Goal: Transaction & Acquisition: Purchase product/service

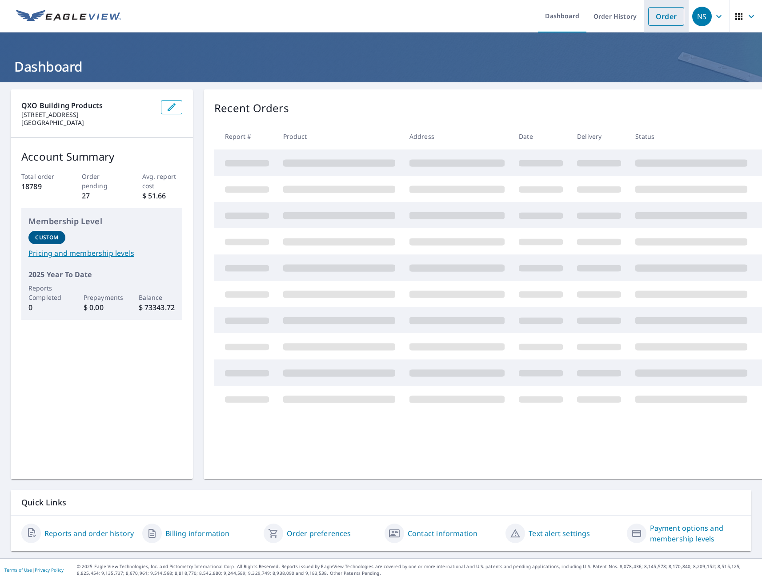
click at [656, 20] on link "Order" at bounding box center [667, 16] width 36 height 19
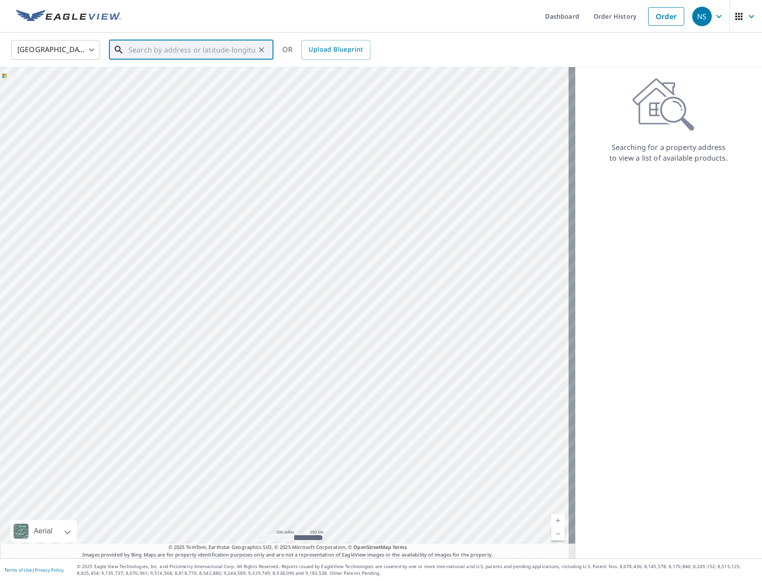
paste input "[STREET_ADDRESS][PERSON_NAME]"
click at [158, 82] on p "[GEOGRAPHIC_DATA], IA 50010" at bounding box center [197, 85] width 140 height 9
type input "[STREET_ADDRESS][PERSON_NAME]"
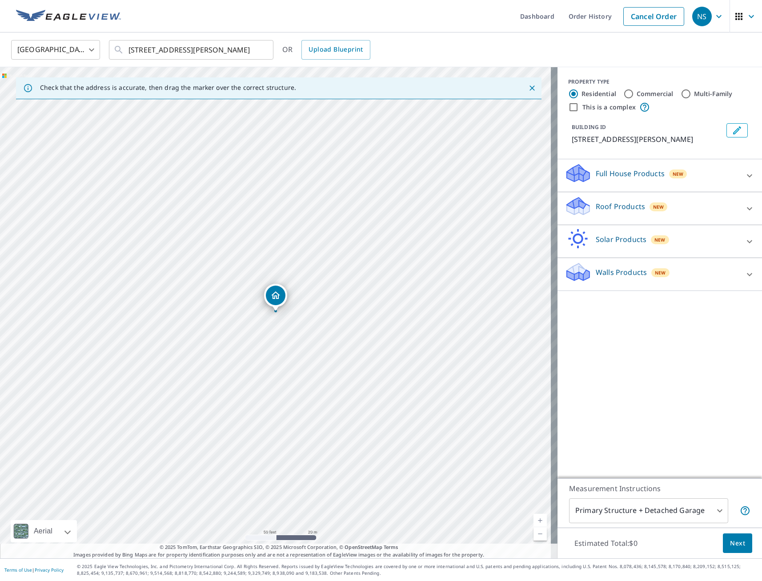
click at [643, 178] on p "Full House Products" at bounding box center [630, 173] width 69 height 11
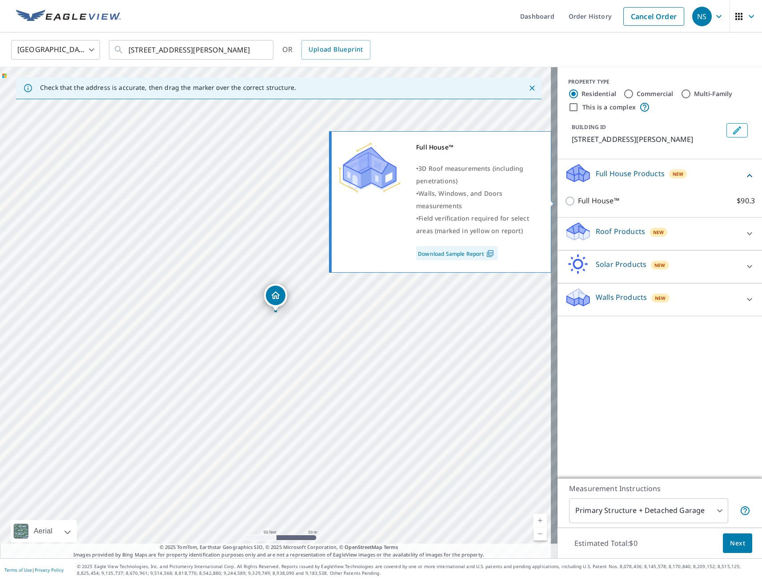
click at [565, 203] on input "Full House™ $90.3" at bounding box center [571, 201] width 13 height 11
checkbox input "true"
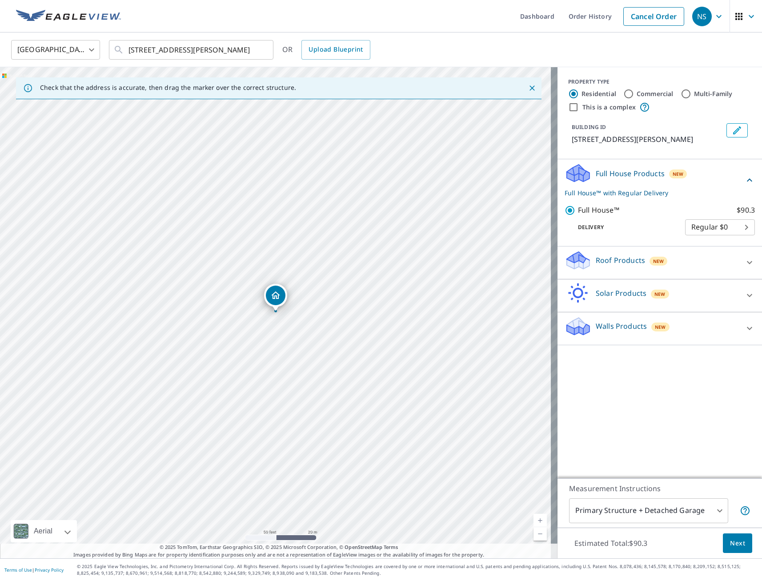
click at [732, 540] on span "Next" at bounding box center [737, 543] width 15 height 11
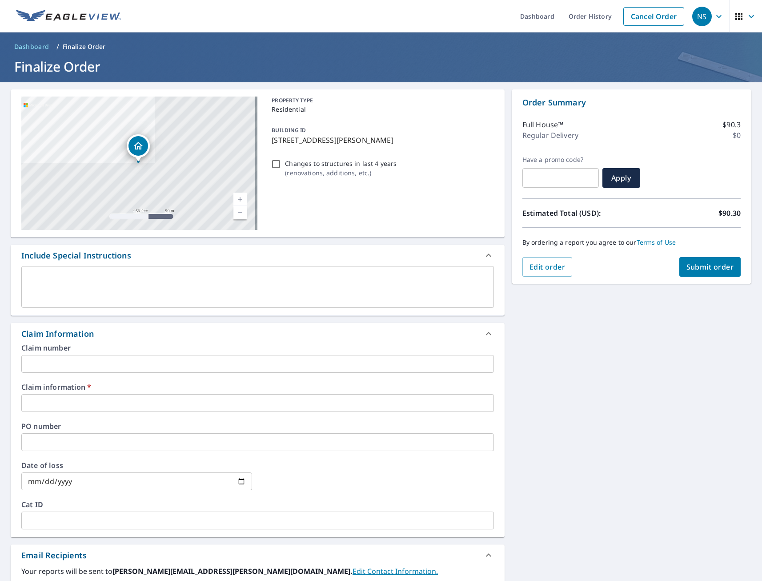
click at [98, 402] on input "text" at bounding box center [257, 403] width 473 height 18
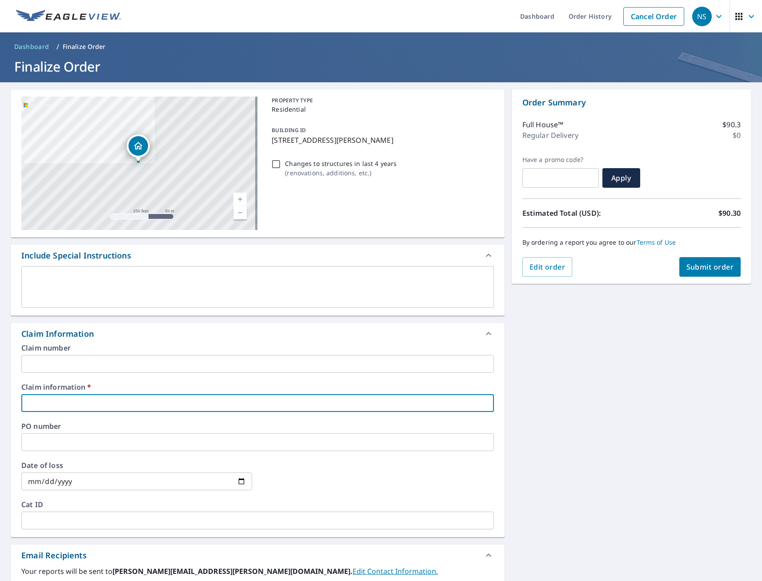
type input "tmj"
checkbox input "true"
click at [551, 426] on div "[STREET_ADDRESS][PERSON_NAME] Aerial Road A standard road map Aerial A detailed…" at bounding box center [381, 420] width 762 height 677
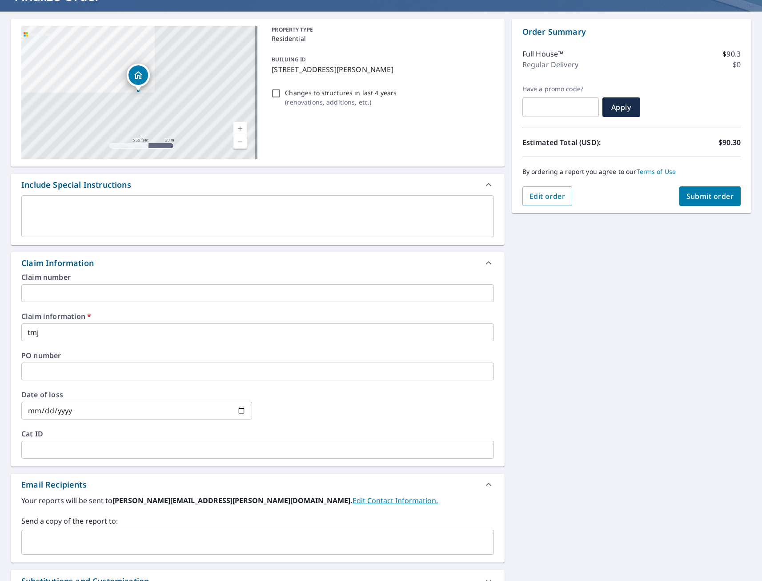
scroll to position [133, 0]
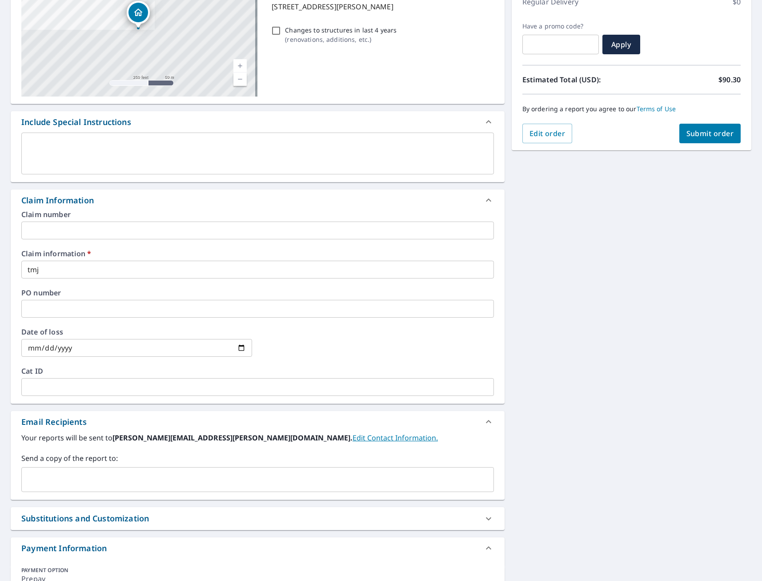
click at [73, 475] on input "text" at bounding box center [251, 479] width 452 height 17
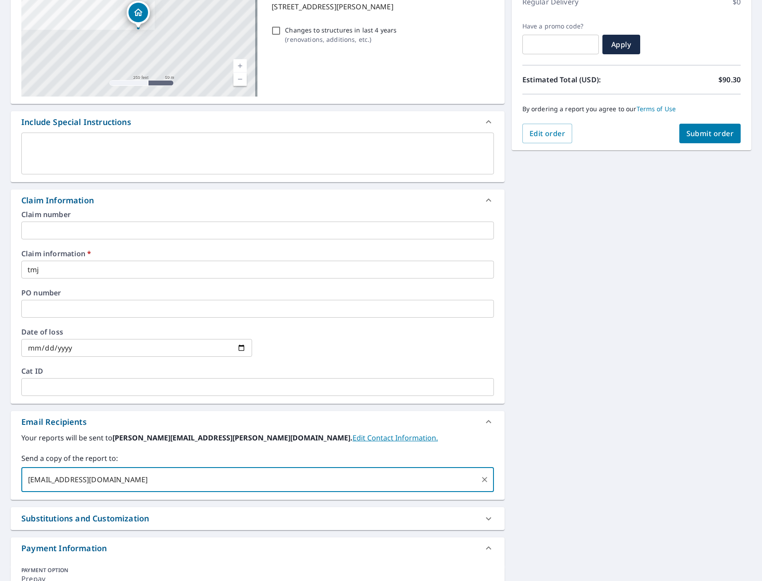
type input "[EMAIL_ADDRESS][DOMAIN_NAME]"
click at [644, 340] on div "[STREET_ADDRESS][PERSON_NAME] Aerial Road A standard road map Aerial A detailed…" at bounding box center [381, 287] width 762 height 677
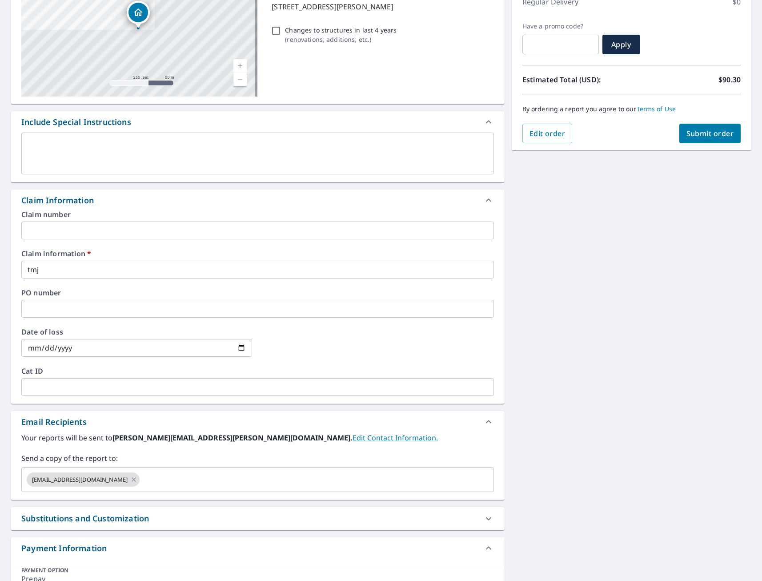
click at [700, 138] on button "Submit order" at bounding box center [711, 134] width 62 height 20
checkbox input "true"
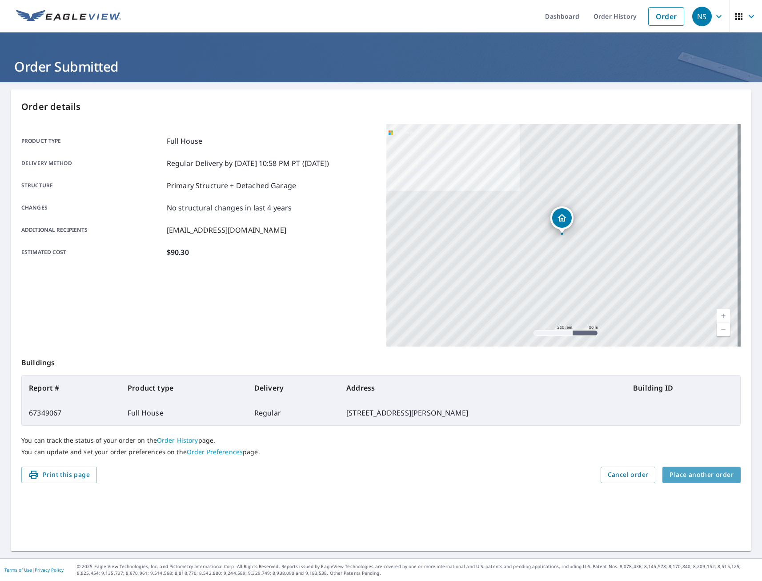
click at [704, 479] on span "Place another order" at bounding box center [702, 474] width 64 height 11
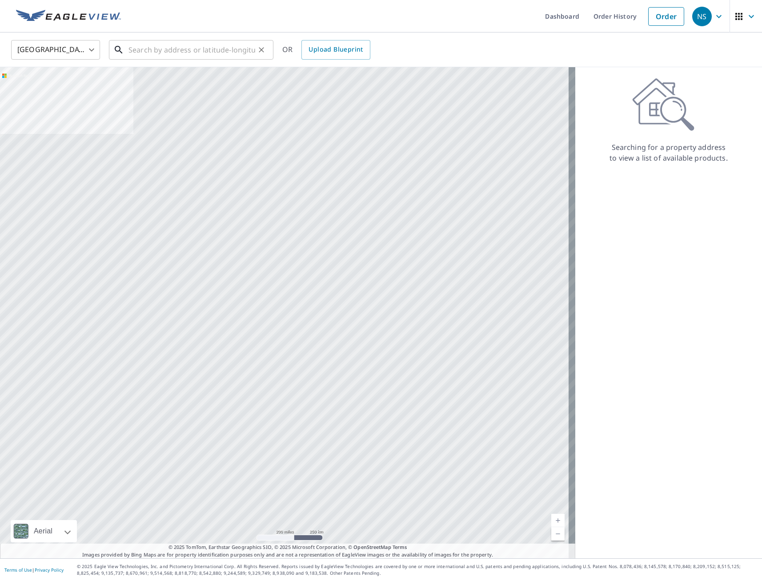
click at [166, 52] on input "text" at bounding box center [192, 49] width 127 height 25
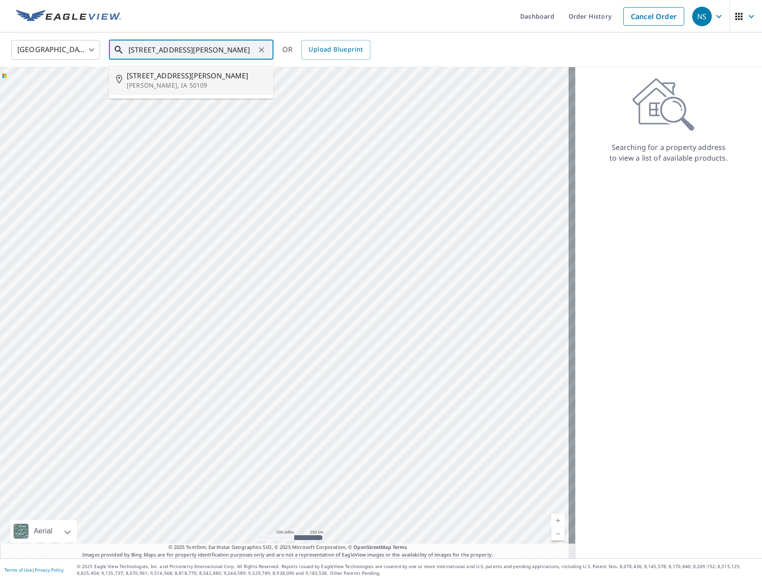
click at [169, 77] on span "[STREET_ADDRESS][PERSON_NAME]" at bounding box center [197, 75] width 140 height 11
type input "[STREET_ADDRESS][PERSON_NAME][PERSON_NAME]"
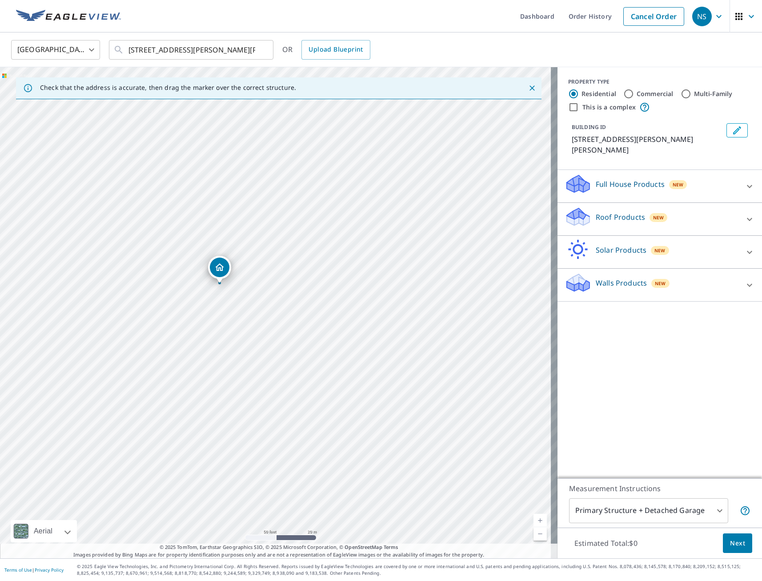
drag, startPoint x: 273, startPoint y: 295, endPoint x: 217, endPoint y: 267, distance: 62.7
click at [609, 212] on p "Roof Products" at bounding box center [620, 217] width 49 height 11
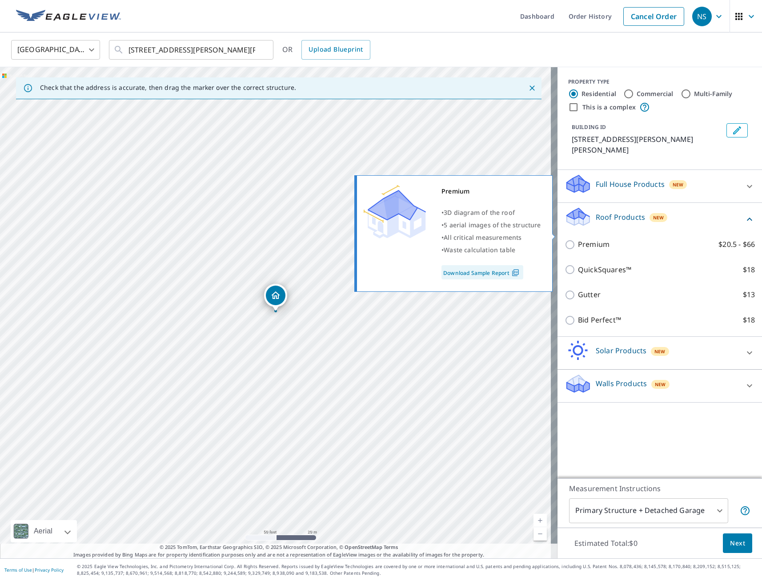
click at [565, 239] on input "Premium $20.5 - $66" at bounding box center [571, 244] width 13 height 11
checkbox input "true"
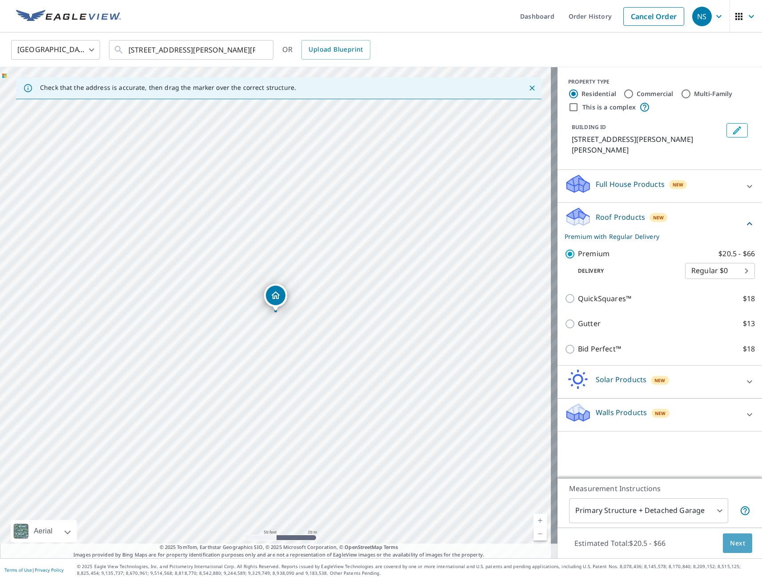
click at [730, 545] on span "Next" at bounding box center [737, 543] width 15 height 11
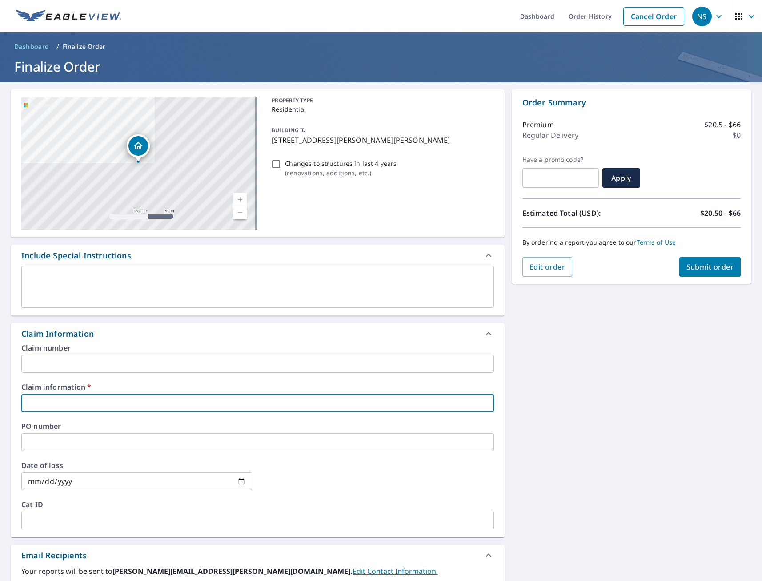
click at [77, 400] on input "text" at bounding box center [257, 403] width 473 height 18
type input "tmj"
checkbox input "true"
click at [628, 467] on div "[STREET_ADDRESS][GEOGRAPHIC_DATA][PERSON_NAME][PERSON_NAME] A standard road map…" at bounding box center [381, 420] width 762 height 677
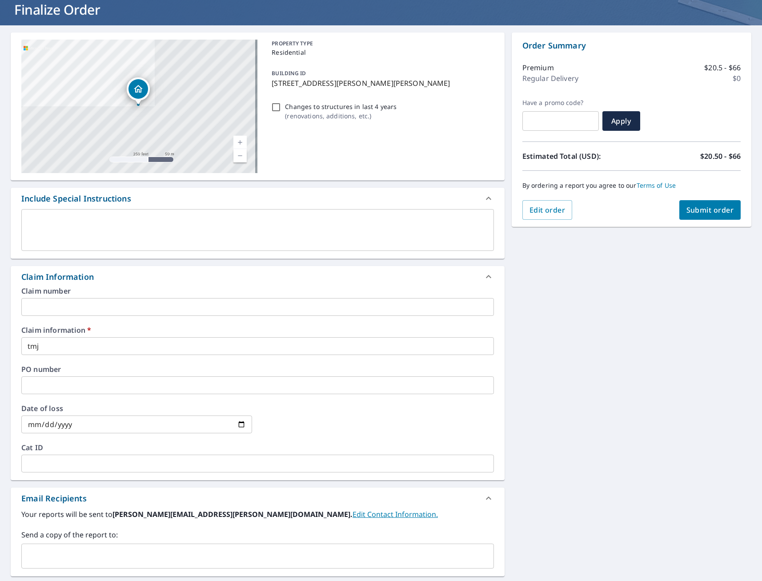
scroll to position [178, 0]
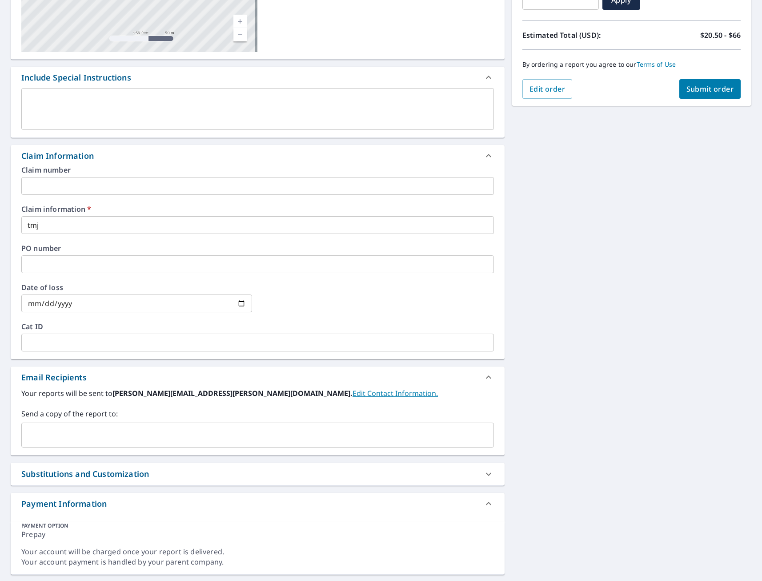
click at [77, 436] on input "text" at bounding box center [251, 435] width 452 height 17
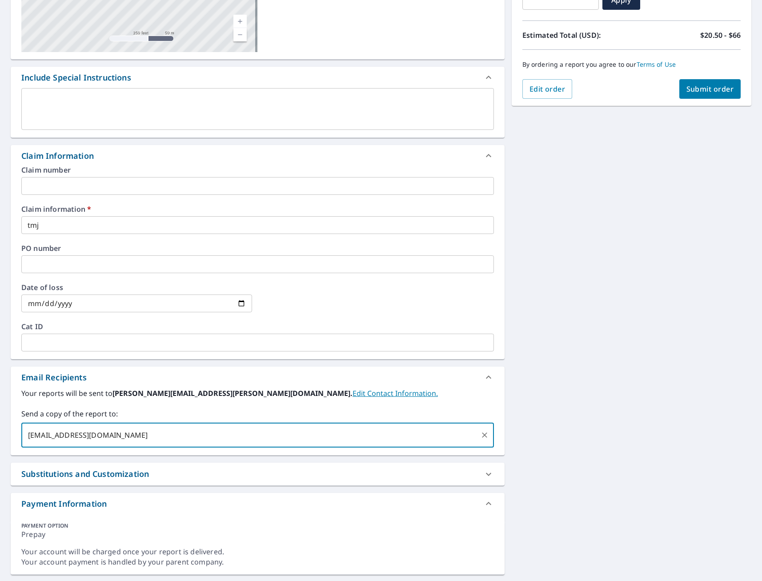
type input "[EMAIL_ADDRESS][DOMAIN_NAME]"
click at [715, 89] on span "Submit order" at bounding box center [711, 89] width 48 height 10
checkbox input "true"
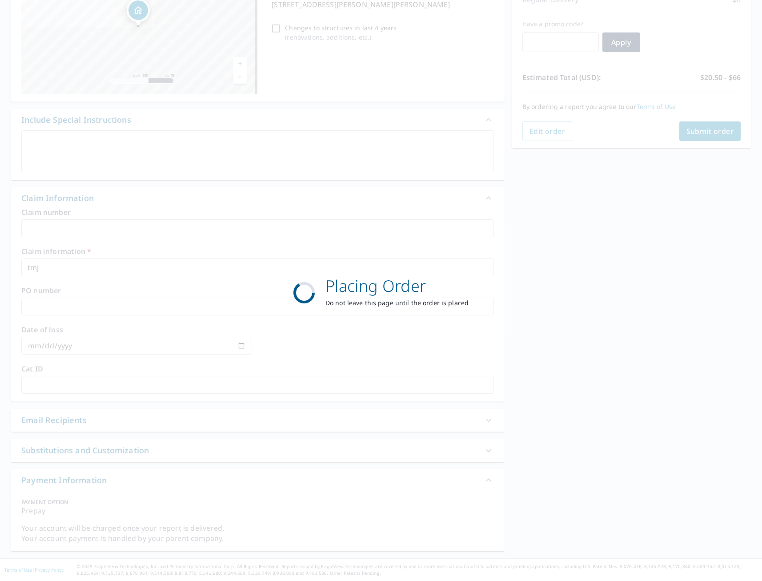
scroll to position [136, 0]
